Goal: Information Seeking & Learning: Learn about a topic

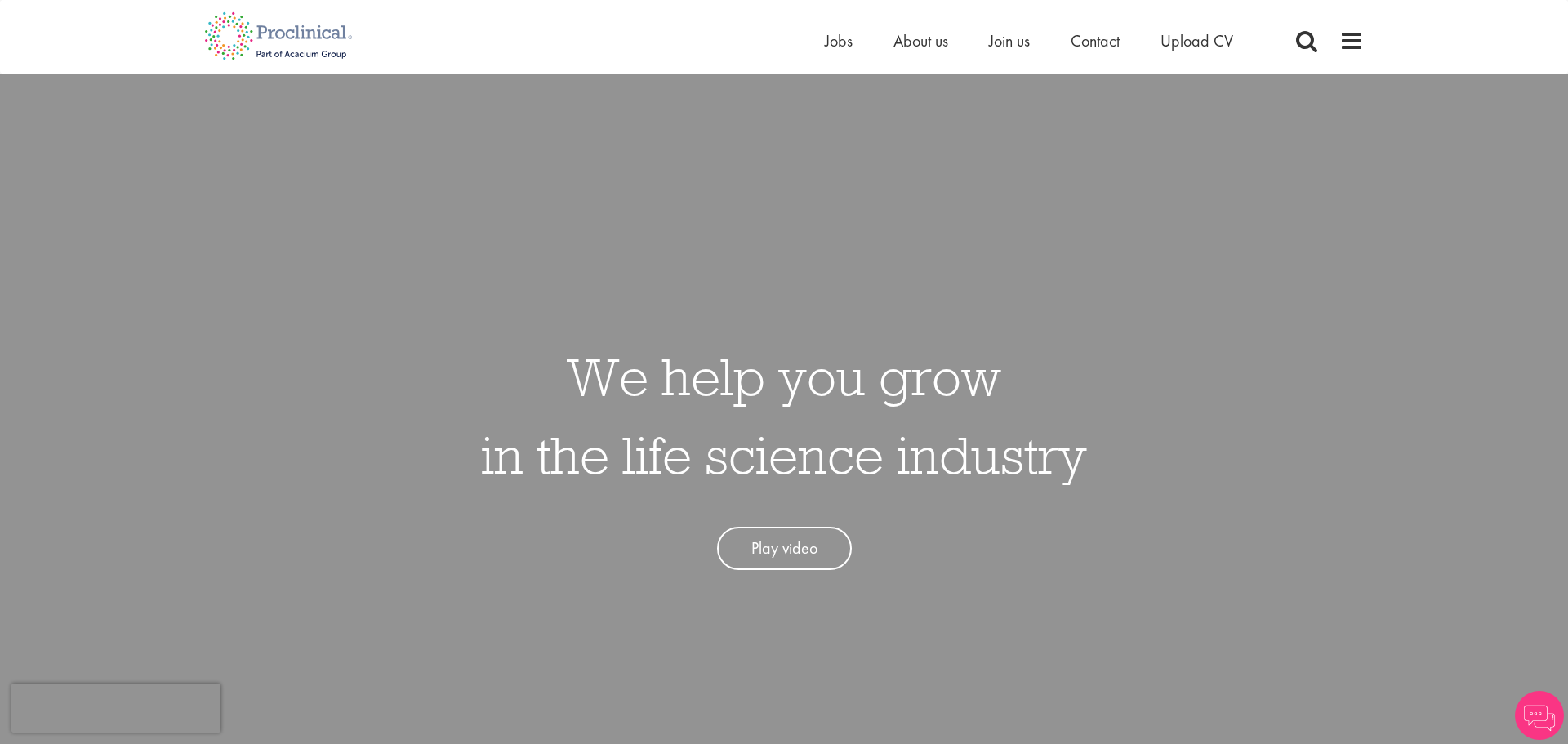
click at [820, 45] on div "Home Jobs About us Join us Contact Upload CV" at bounding box center [778, 31] width 1172 height 61
click at [831, 40] on span "Jobs" at bounding box center [838, 41] width 28 height 22
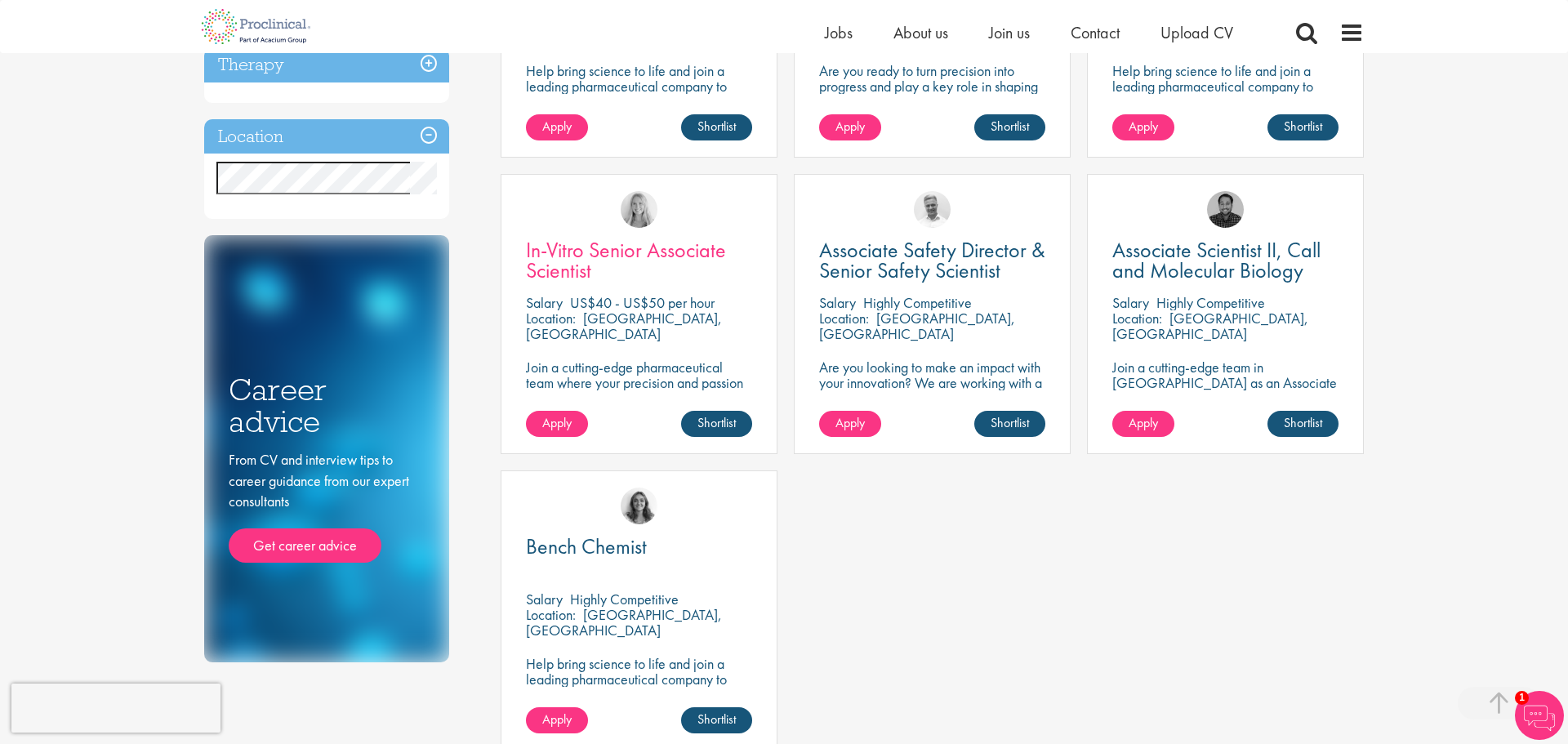
scroll to position [283, 0]
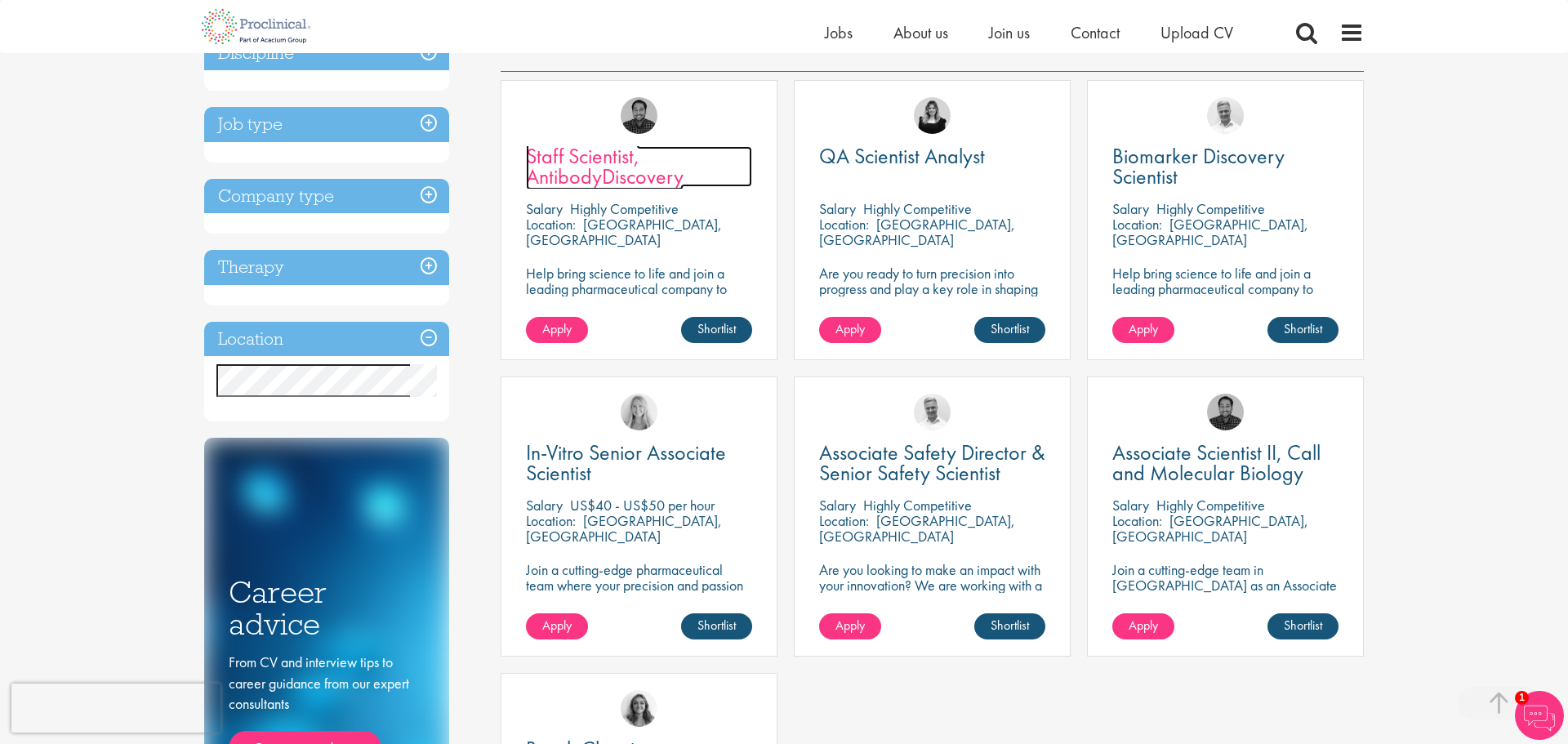
click at [578, 165] on span "Staff Scientist, AntibodyDiscovery" at bounding box center [605, 166] width 158 height 48
